Goal: Find specific page/section: Find specific page/section

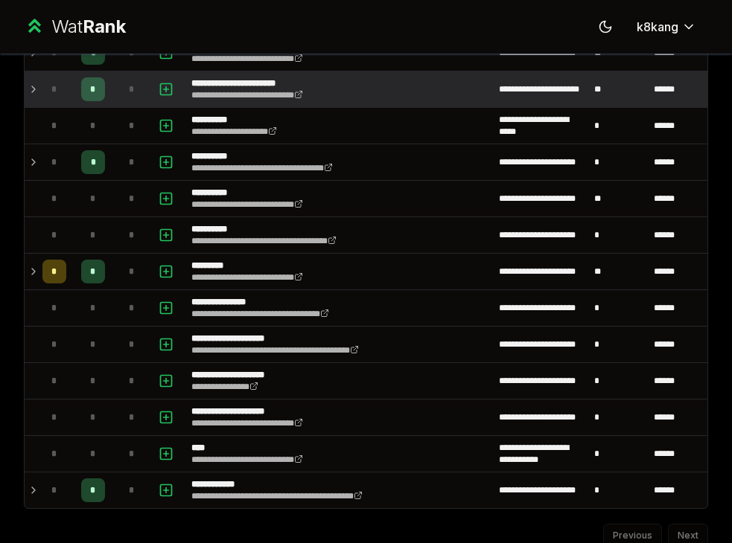
scroll to position [1494, 0]
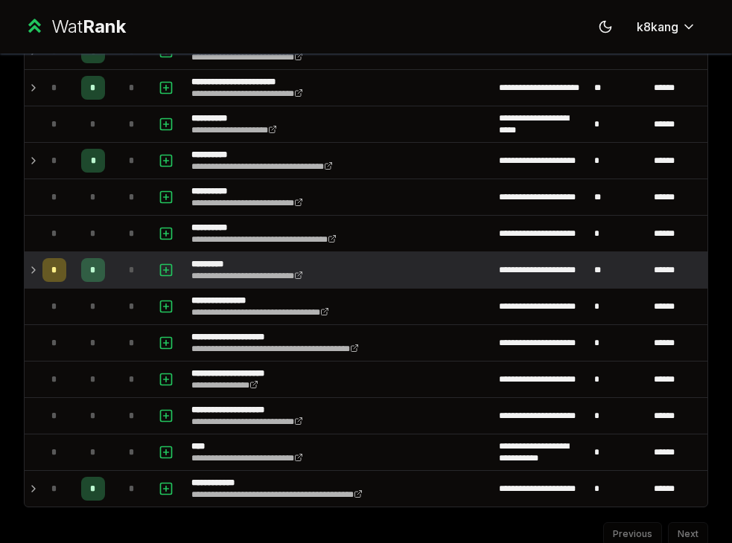
click at [31, 270] on icon at bounding box center [34, 270] width 12 height 18
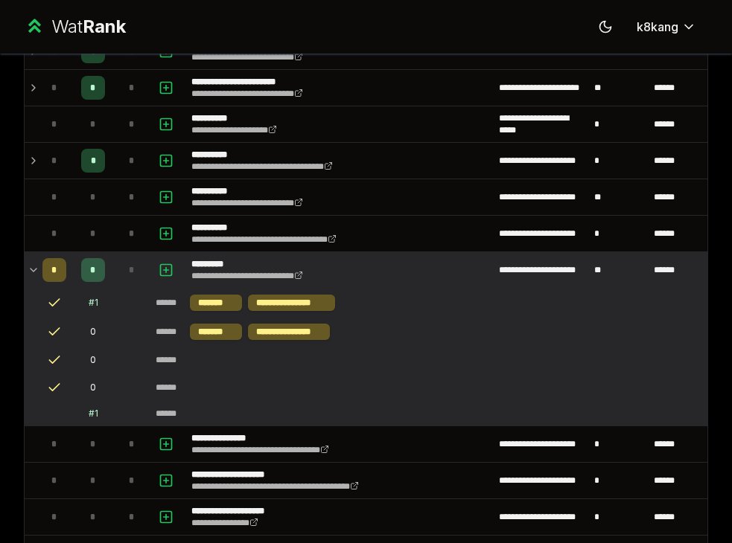
click at [31, 270] on icon at bounding box center [34, 270] width 12 height 18
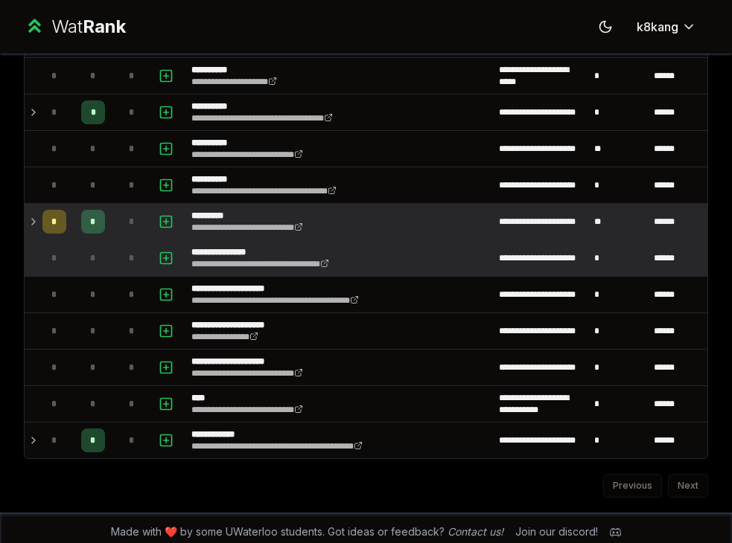
scroll to position [1551, 0]
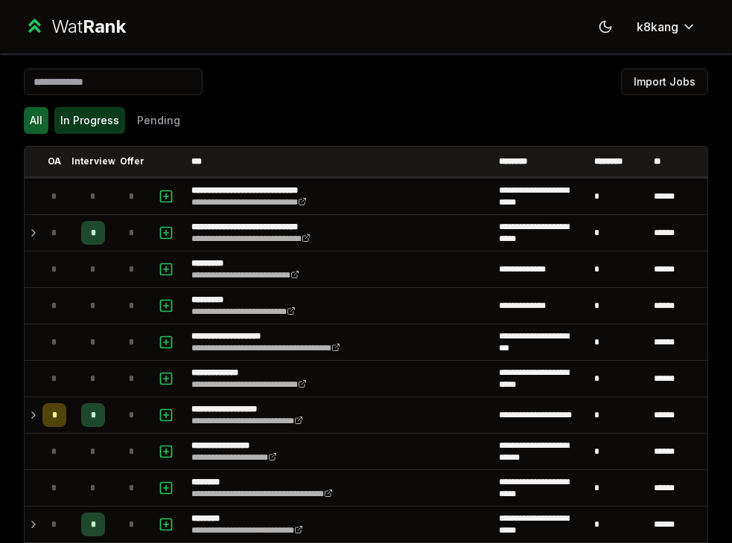
click at [73, 109] on button "In Progress" at bounding box center [89, 120] width 71 height 27
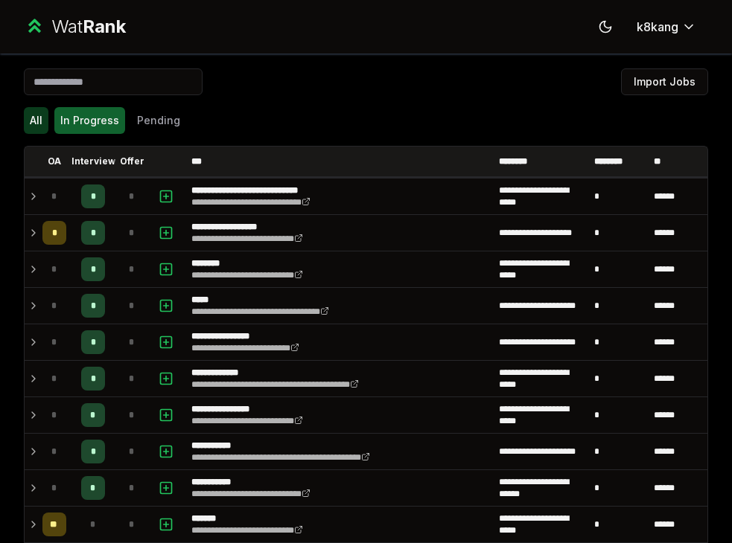
click at [38, 127] on button "All" at bounding box center [36, 120] width 25 height 27
